Goal: Participate in discussion: Engage in conversation with other users on a specific topic

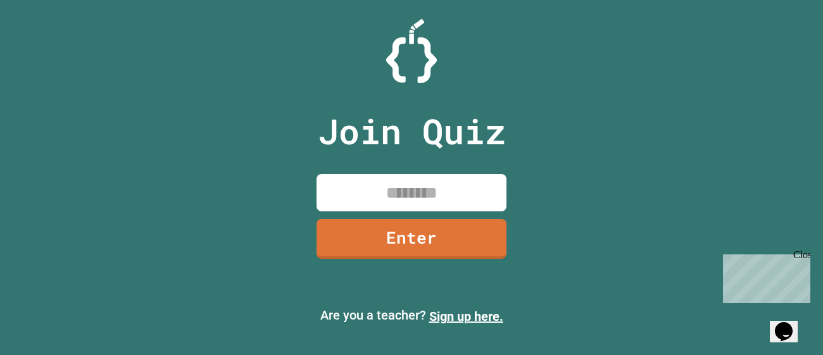
click at [405, 186] on input at bounding box center [412, 192] width 190 height 37
type input "********"
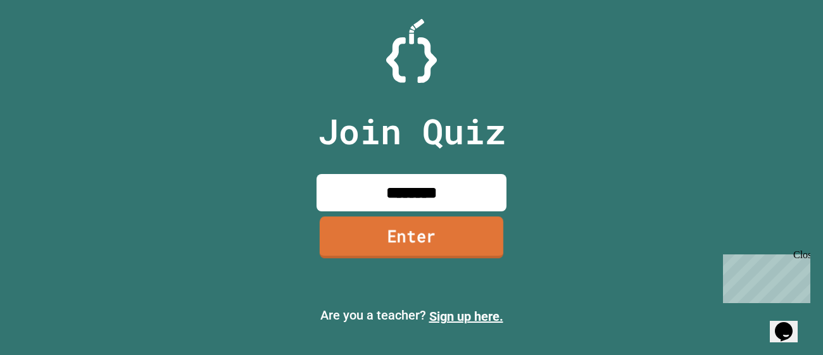
click at [435, 244] on link "Enter" at bounding box center [412, 238] width 184 height 42
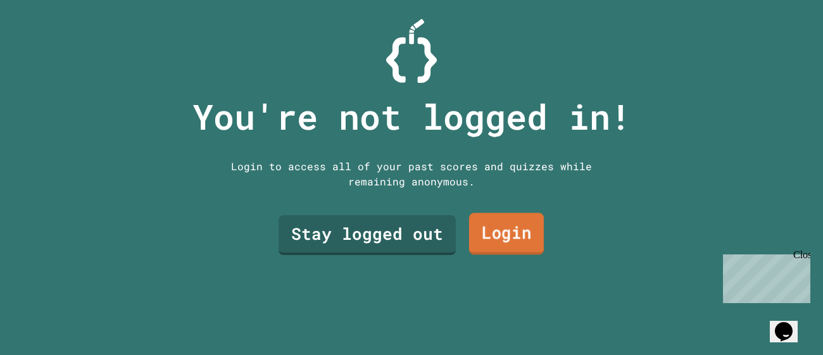
click at [479, 239] on link "Login" at bounding box center [506, 234] width 75 height 42
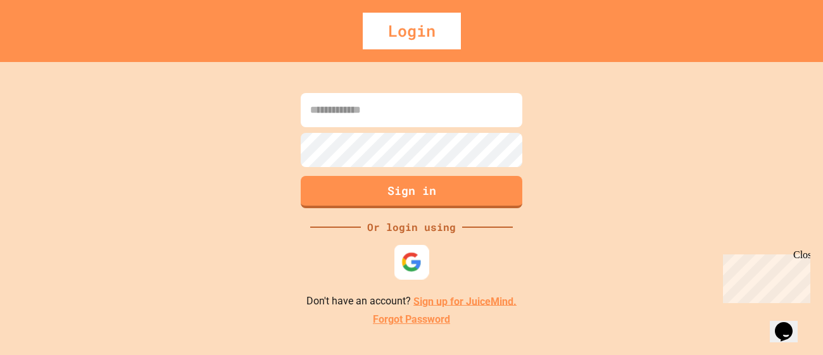
click at [408, 260] on img at bounding box center [412, 261] width 21 height 21
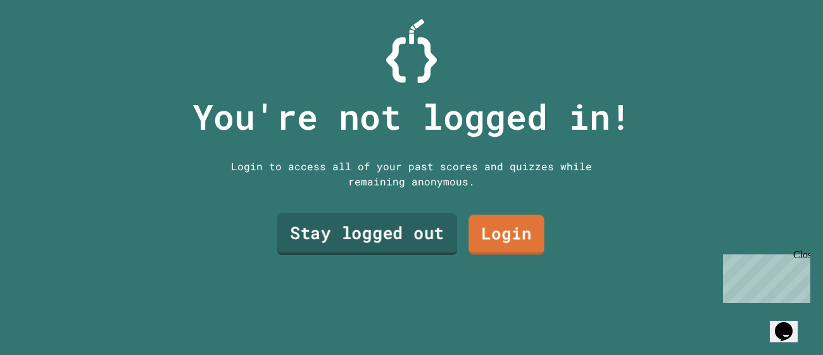
click at [387, 222] on link "Stay logged out" at bounding box center [367, 234] width 180 height 42
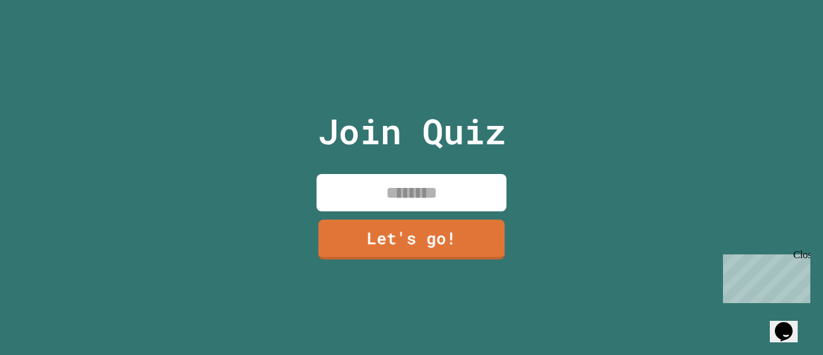
click at [408, 187] on input at bounding box center [412, 192] width 190 height 37
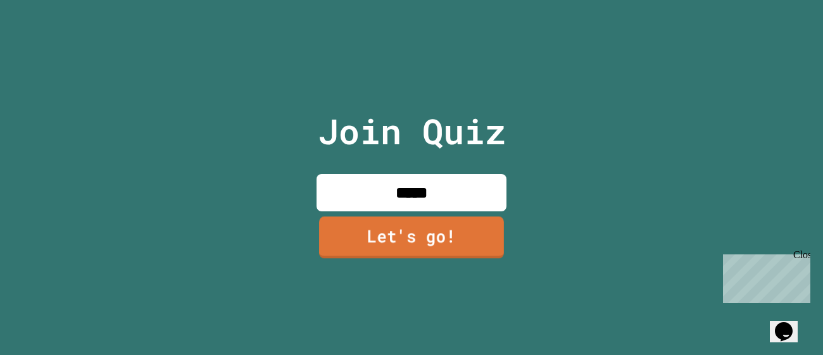
type input "*****"
click at [434, 248] on link "Let's go!" at bounding box center [411, 238] width 185 height 42
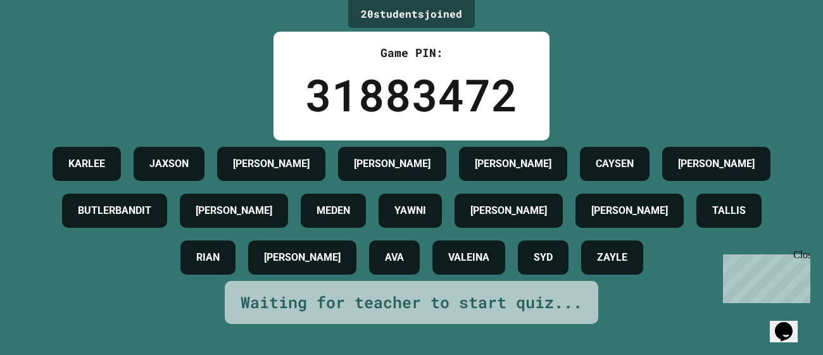
click at [685, 99] on div "20 student s joined Game PIN: 31883472 [PERSON_NAME] [PERSON_NAME] [PERSON_NAME…" at bounding box center [411, 177] width 823 height 355
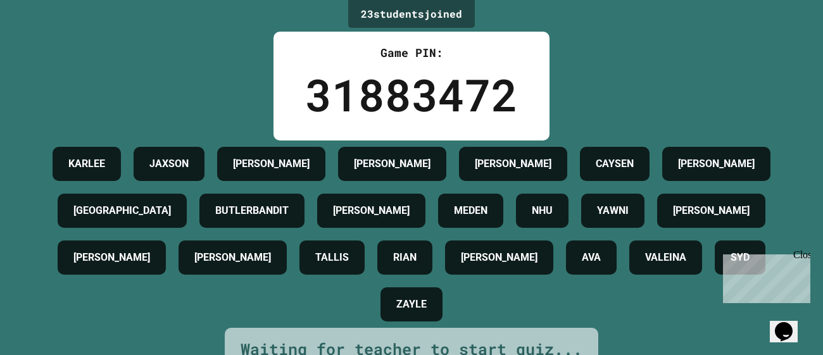
click at [689, 82] on div "23 student s joined Game PIN: 31883472 [PERSON_NAME] [PERSON_NAME] [PERSON_NAME…" at bounding box center [411, 177] width 823 height 355
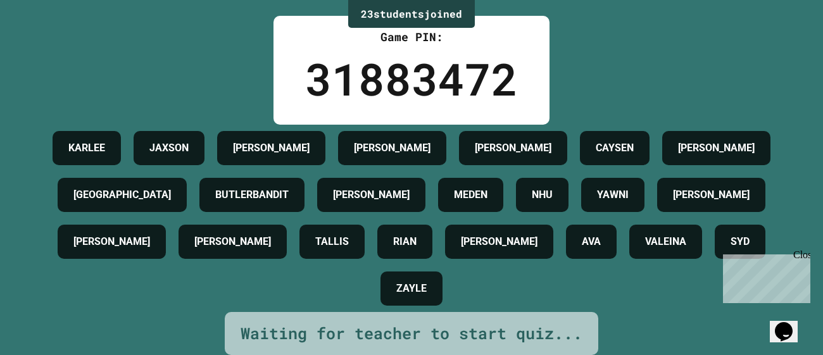
scroll to position [60, 0]
click at [716, 26] on div "23 student s joined Game PIN: 31883472 [PERSON_NAME] [PERSON_NAME] [PERSON_NAME…" at bounding box center [411, 161] width 823 height 355
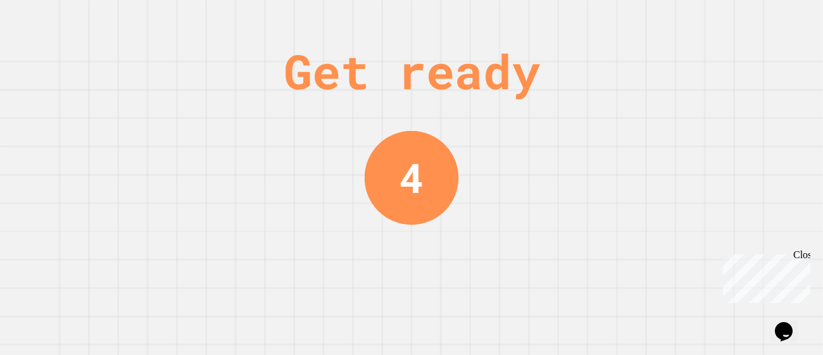
scroll to position [0, 0]
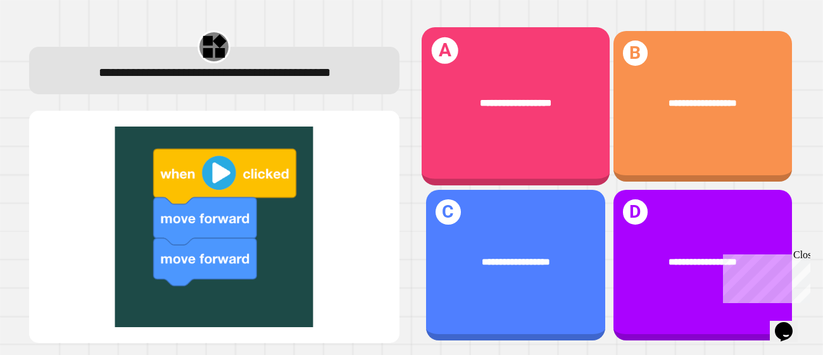
click at [559, 104] on div "**********" at bounding box center [516, 103] width 148 height 15
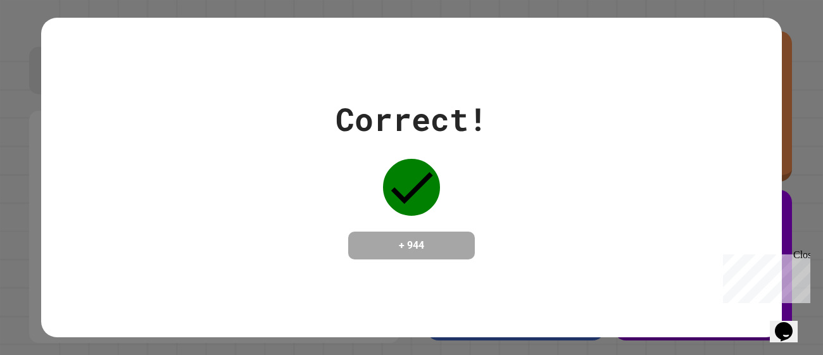
click at [559, 104] on div "Correct! + 944" at bounding box center [411, 178] width 741 height 164
click at [803, 256] on div "Close" at bounding box center [802, 258] width 16 height 16
click at [593, 237] on div "Correct! + 944" at bounding box center [411, 178] width 741 height 164
click at [413, 210] on div at bounding box center [411, 187] width 63 height 63
click at [407, 198] on icon at bounding box center [411, 187] width 57 height 57
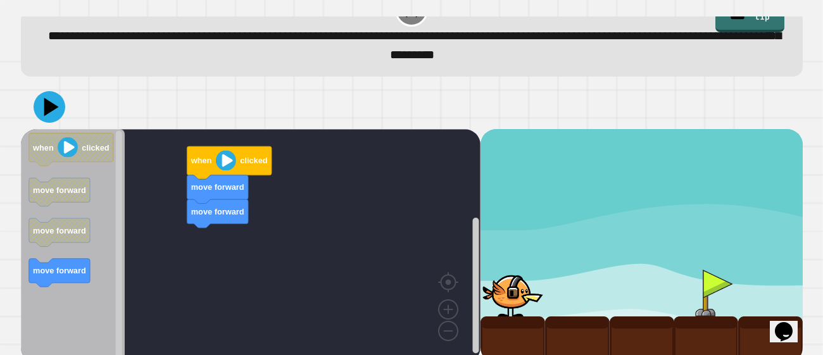
scroll to position [42, 0]
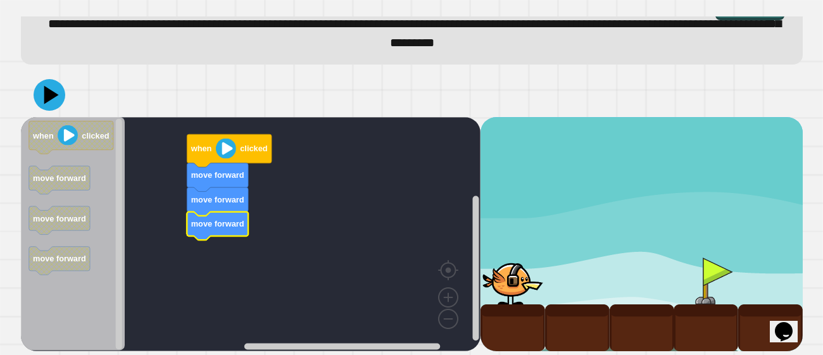
click at [231, 154] on image "Blockly Workspace" at bounding box center [225, 148] width 20 height 20
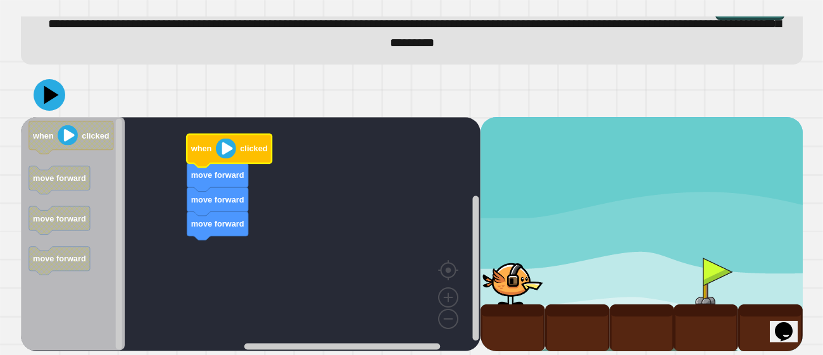
click at [227, 153] on image "Blockly Workspace" at bounding box center [225, 148] width 20 height 20
click at [43, 108] on icon at bounding box center [49, 95] width 38 height 38
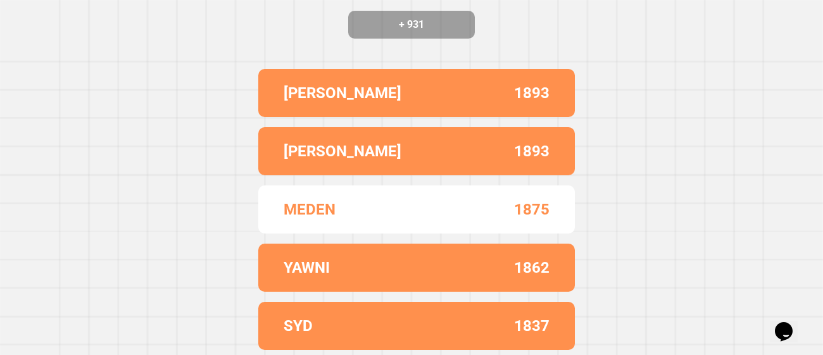
scroll to position [0, 0]
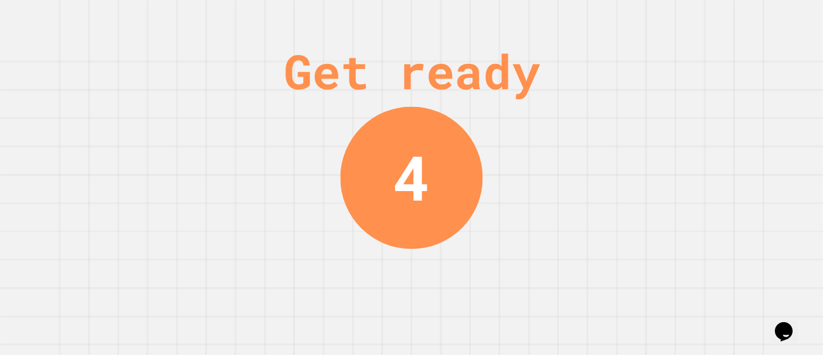
click at [693, 210] on div "Get ready 4" at bounding box center [411, 177] width 823 height 355
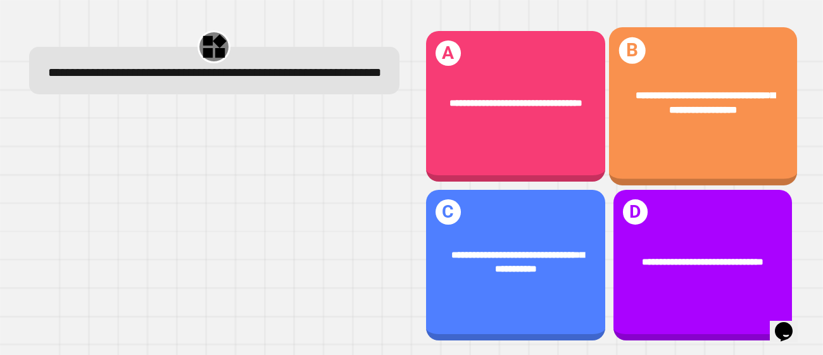
click at [697, 168] on div "**********" at bounding box center [703, 106] width 188 height 158
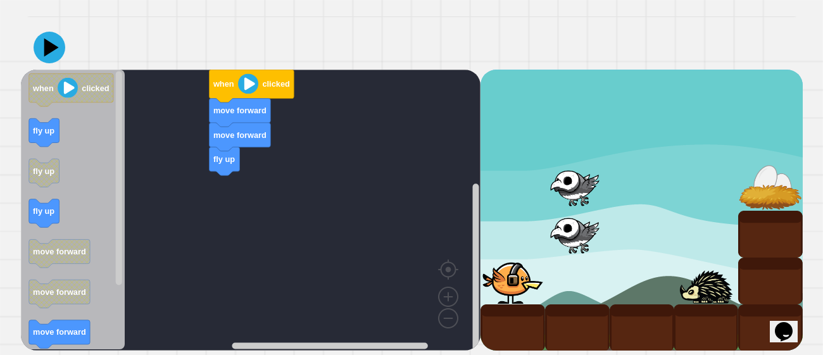
scroll to position [89, 0]
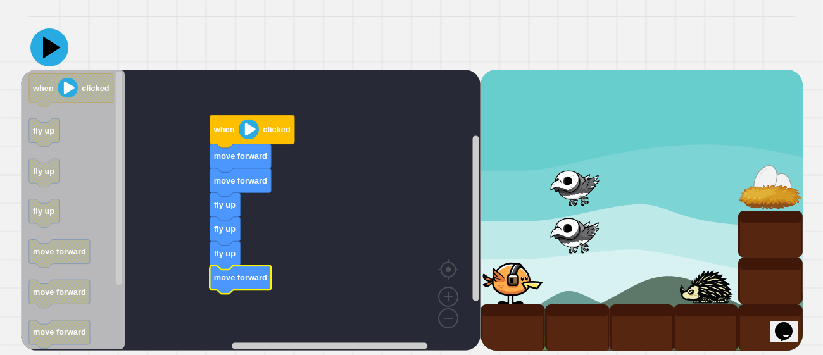
click at [53, 61] on icon at bounding box center [49, 47] width 38 height 38
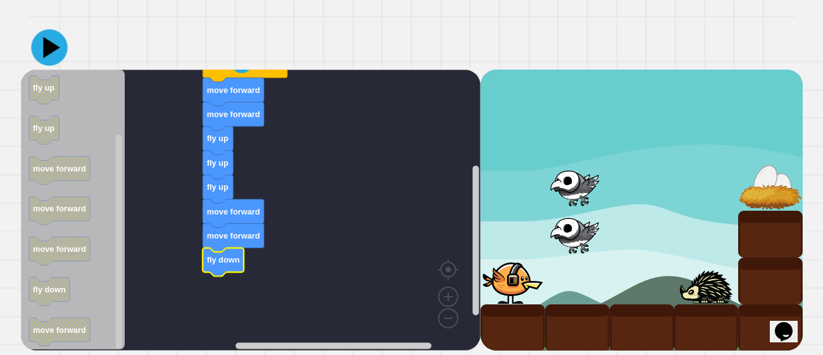
click at [47, 39] on icon at bounding box center [49, 48] width 36 height 36
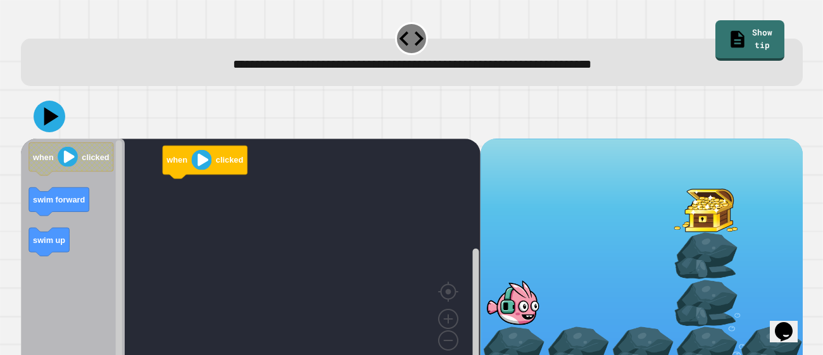
scroll to position [22, 0]
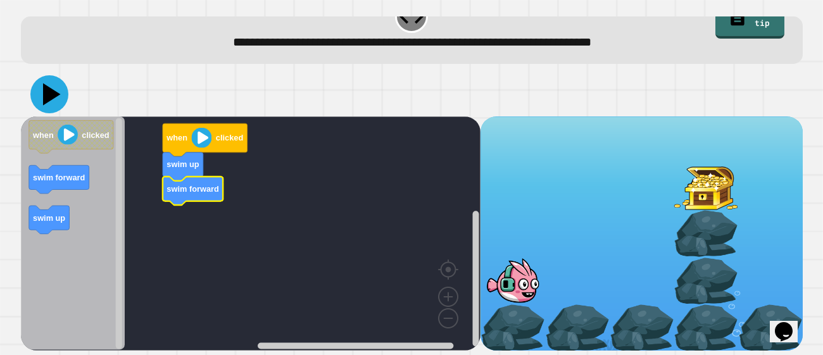
click at [48, 92] on icon at bounding box center [52, 95] width 18 height 22
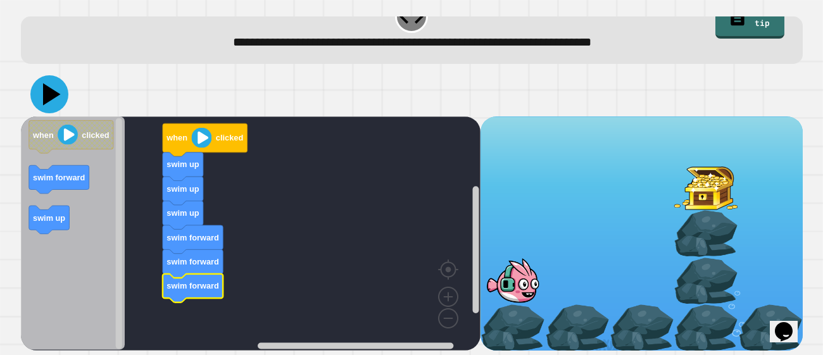
click at [44, 99] on icon at bounding box center [52, 95] width 18 height 22
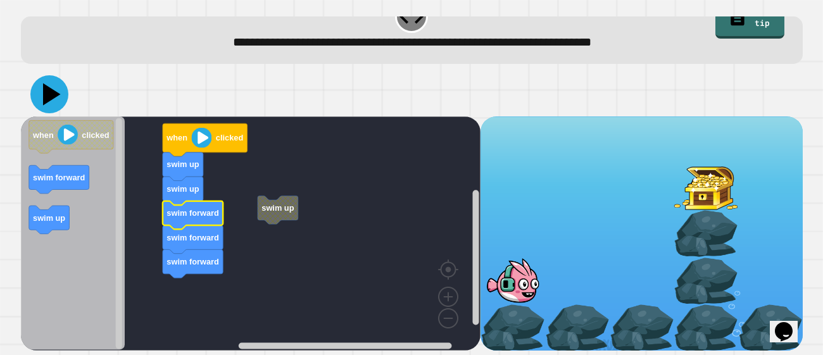
click at [37, 92] on icon at bounding box center [49, 94] width 38 height 38
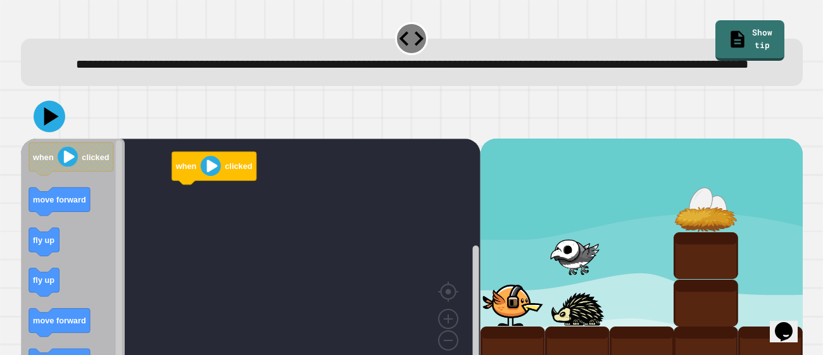
scroll to position [42, 0]
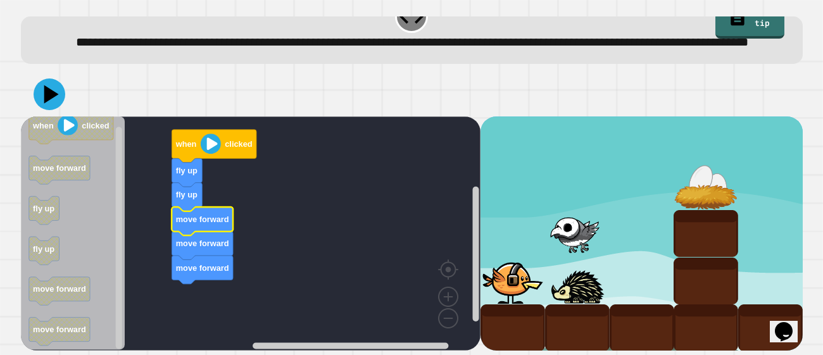
click at [65, 96] on div at bounding box center [412, 94] width 782 height 44
click at [59, 96] on icon at bounding box center [49, 94] width 38 height 38
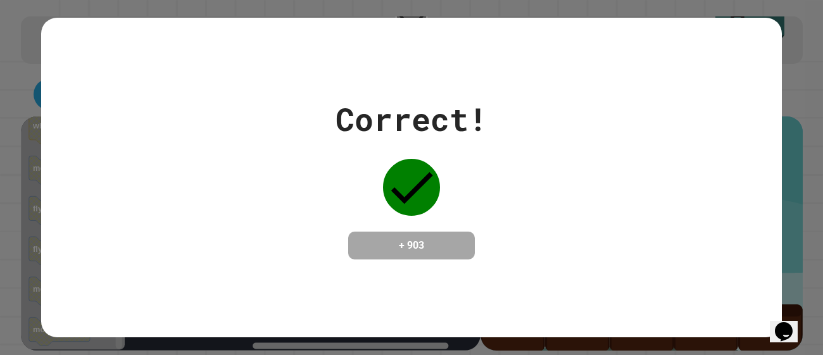
click at [419, 72] on div "Correct! + 903" at bounding box center [411, 178] width 741 height 320
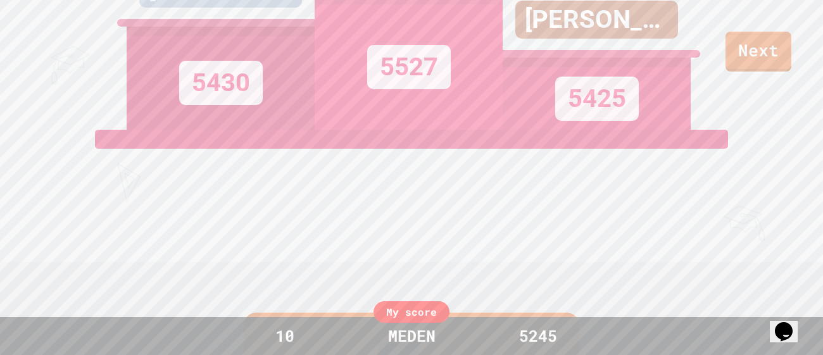
scroll to position [0, 0]
